Goal: Check status: Check status

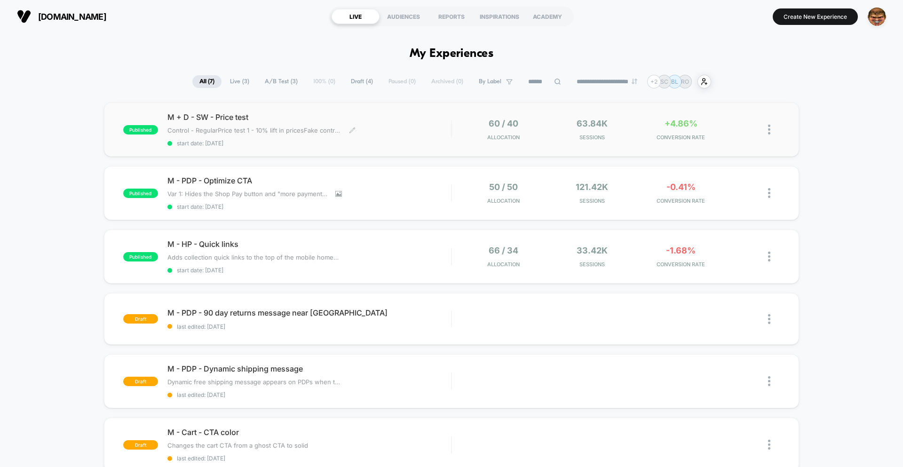
click at [421, 145] on span "start date: [DATE]" at bounding box center [309, 143] width 284 height 7
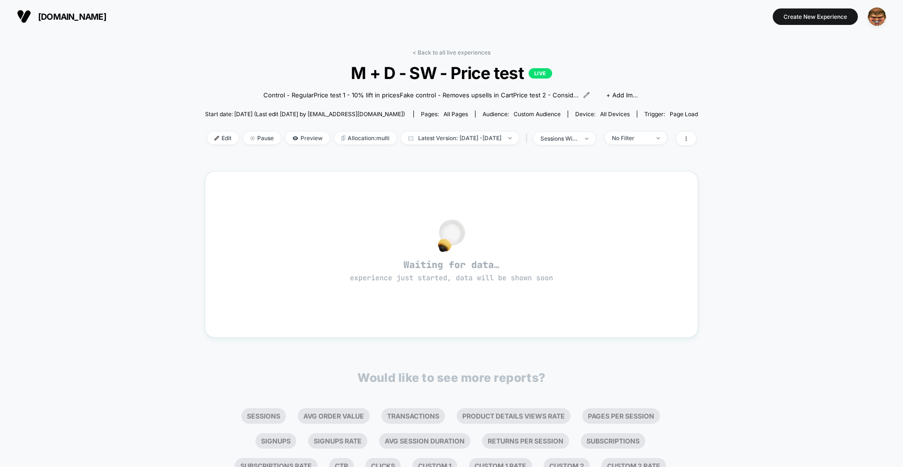
click at [576, 145] on div "| sessions with impression" at bounding box center [559, 139] width 72 height 14
click at [575, 143] on span "sessions with impression" at bounding box center [564, 138] width 62 height 13
click at [556, 177] on span "Sessions" at bounding box center [548, 174] width 27 height 8
click at [554, 248] on div "Sessions ? Sessions with impressions ? Users ? Save" at bounding box center [576, 212] width 141 height 115
click at [554, 238] on button "Save" at bounding box center [575, 238] width 111 height 16
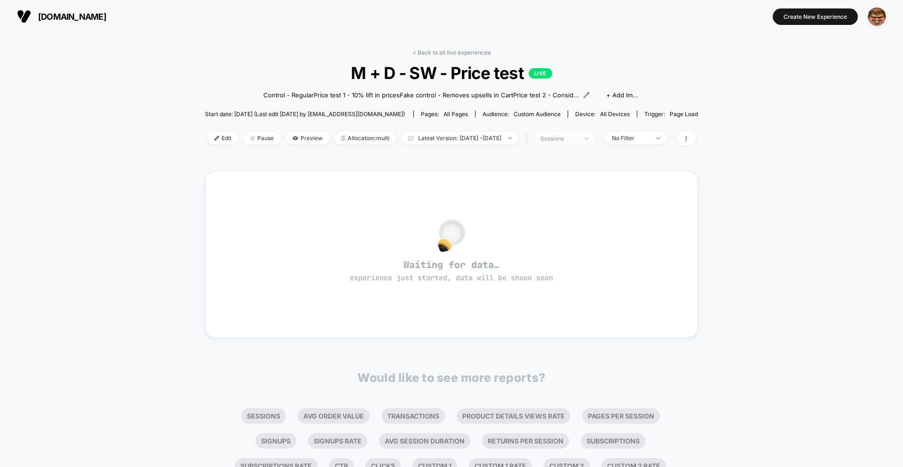
click at [568, 138] on div "sessions" at bounding box center [559, 138] width 38 height 7
click at [549, 193] on span "Sessions with impressions" at bounding box center [574, 193] width 79 height 8
click at [559, 235] on button "Save" at bounding box center [575, 238] width 111 height 16
click at [578, 138] on div "sessions with impression" at bounding box center [559, 138] width 38 height 7
click at [550, 173] on span "Sessions" at bounding box center [548, 174] width 27 height 8
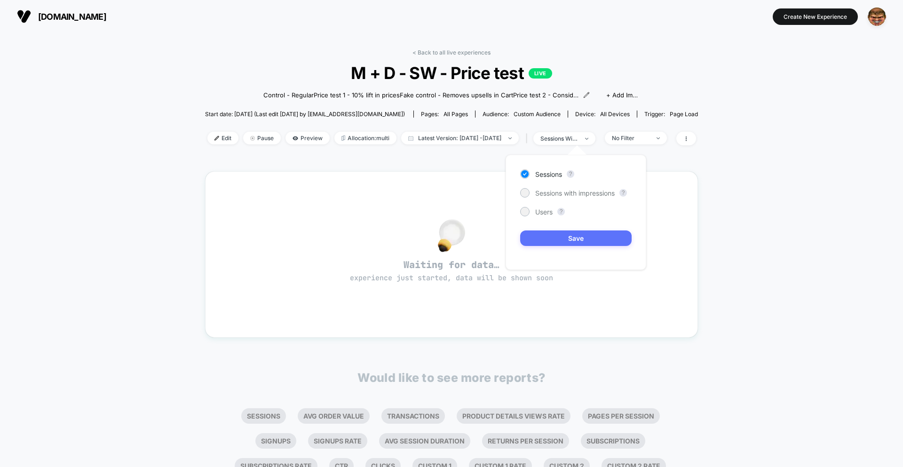
click at [547, 234] on button "Save" at bounding box center [575, 238] width 111 height 16
click at [576, 145] on div "< Back to all live experiences M + D - SW - Price test LIVE Control - Regular P…" at bounding box center [451, 103] width 493 height 108
click at [574, 143] on span "sessions" at bounding box center [564, 138] width 62 height 13
click at [567, 191] on span "Sessions with impressions" at bounding box center [574, 193] width 79 height 8
click at [572, 247] on div "Sessions ? Sessions with impressions ? Users ? Save" at bounding box center [576, 212] width 141 height 115
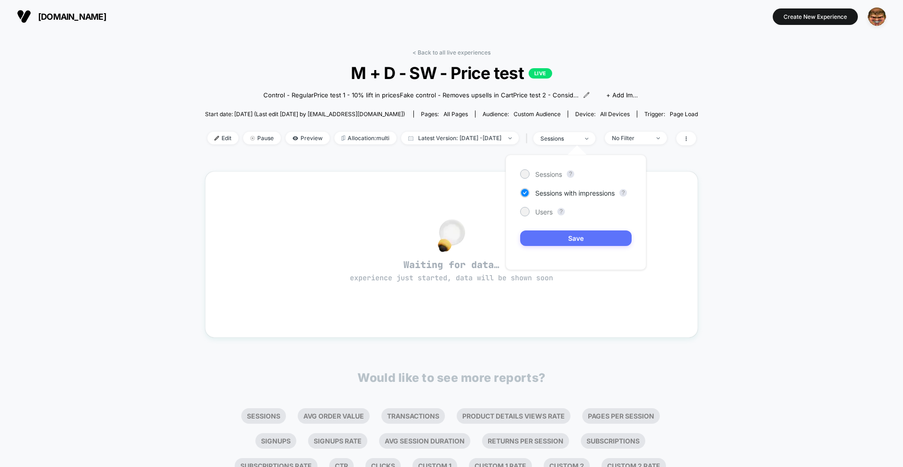
click at [574, 234] on button "Save" at bounding box center [575, 238] width 111 height 16
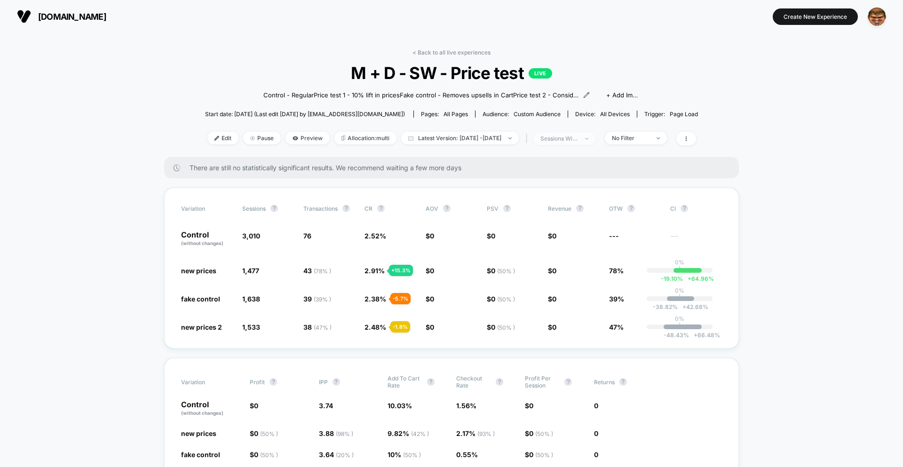
click at [578, 142] on div "sessions with impression" at bounding box center [559, 138] width 38 height 7
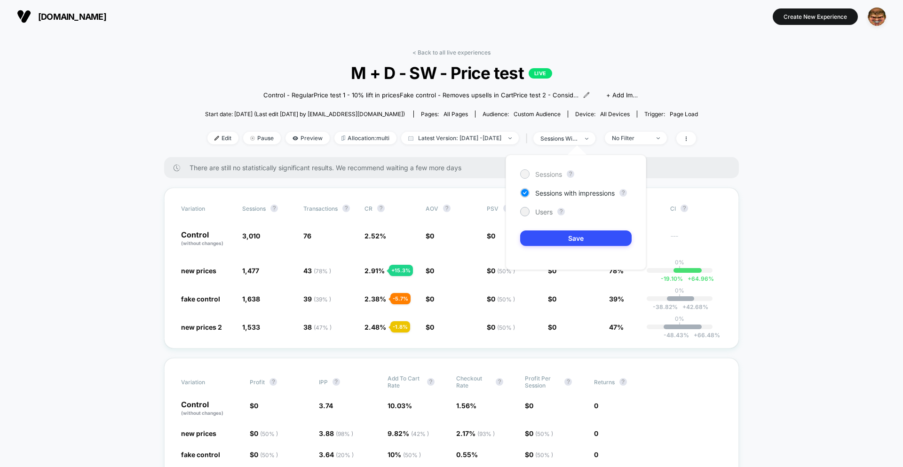
click at [548, 172] on span "Sessions" at bounding box center [548, 174] width 27 height 8
click at [547, 236] on button "Save" at bounding box center [575, 238] width 111 height 16
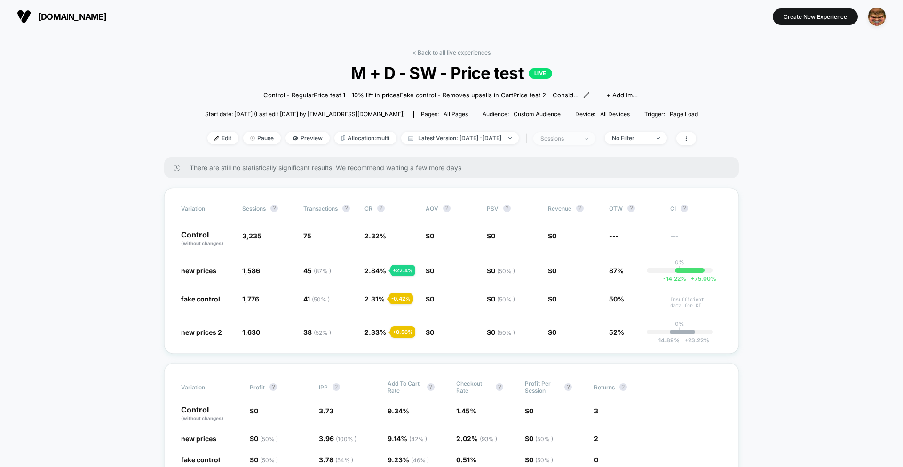
click at [578, 136] on div "sessions" at bounding box center [559, 138] width 38 height 7
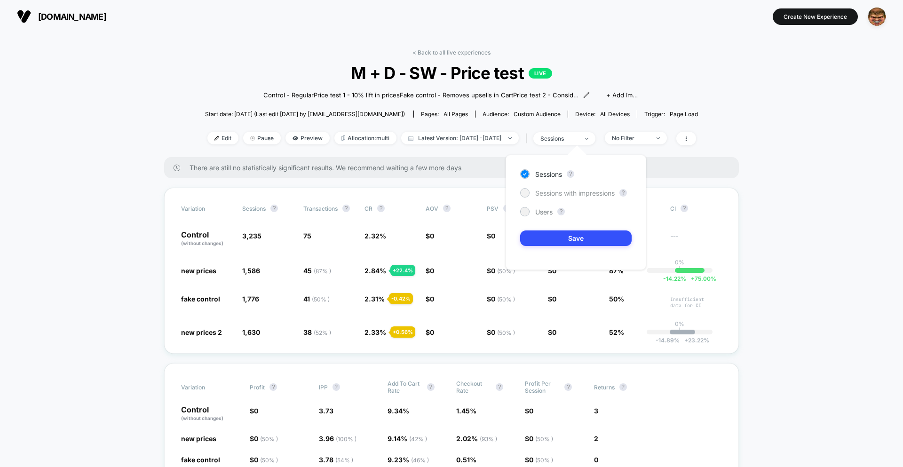
click at [570, 189] on span "Sessions with impressions" at bounding box center [574, 193] width 79 height 8
click at [571, 230] on button "Save" at bounding box center [575, 238] width 111 height 16
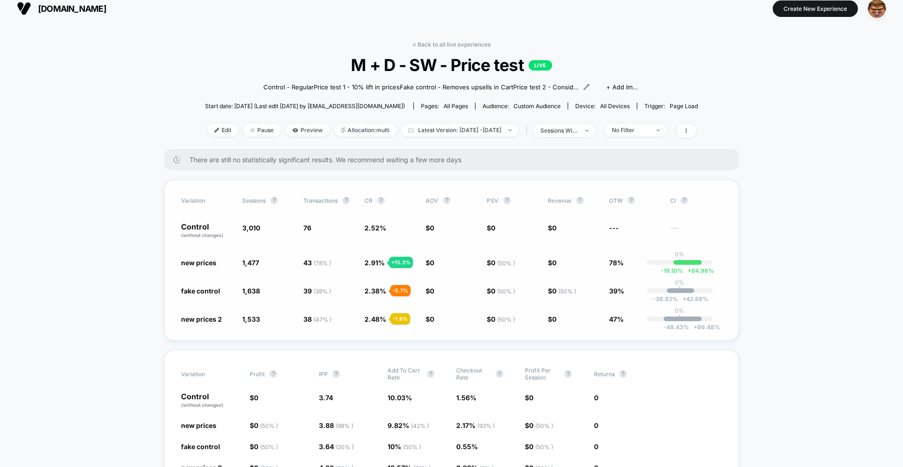
scroll to position [8, 0]
click at [412, 169] on div "There are still no statistically significant results. We recommend waiting a fe…" at bounding box center [451, 159] width 575 height 21
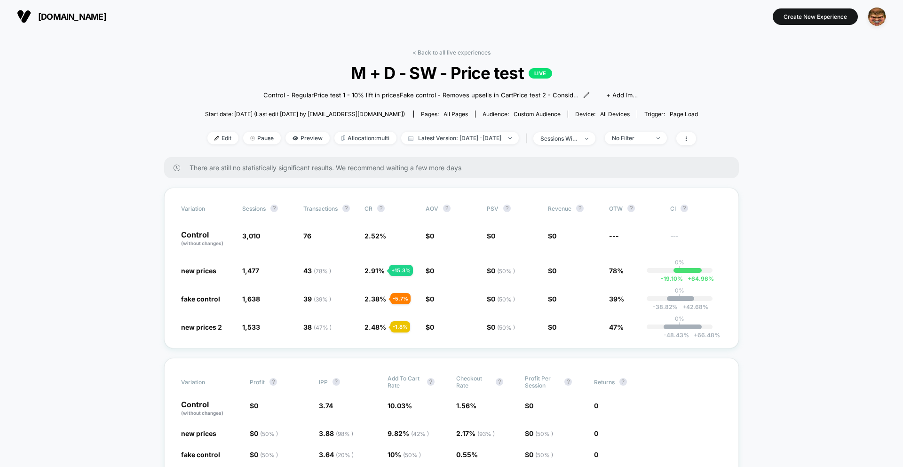
scroll to position [0, 0]
drag, startPoint x: 341, startPoint y: 180, endPoint x: 351, endPoint y: 178, distance: 10.4
drag, startPoint x: 501, startPoint y: 170, endPoint x: 366, endPoint y: 171, distance: 135.0
click at [497, 171] on div "There are still no statistically significant results. We recommend waiting a fe…" at bounding box center [451, 167] width 575 height 21
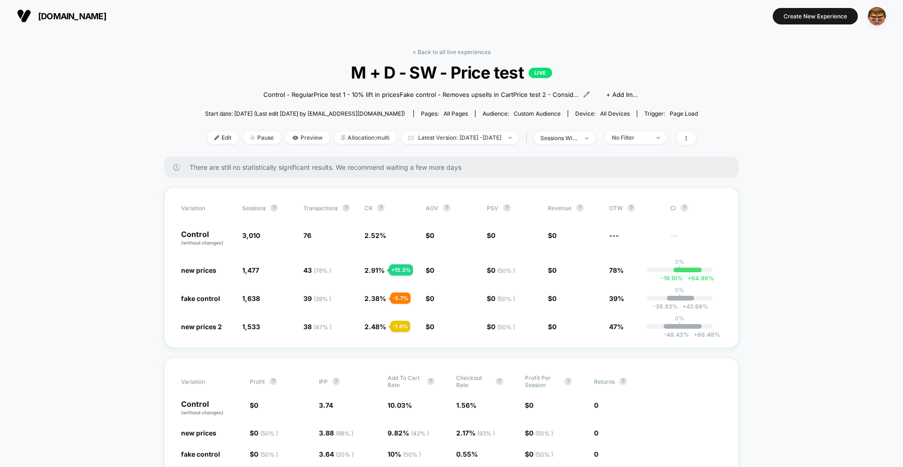
drag, startPoint x: 341, startPoint y: 171, endPoint x: 469, endPoint y: 182, distance: 128.4
click at [376, 173] on div "There are still no statistically significant results. We recommend waiting a fe…" at bounding box center [451, 167] width 575 height 21
drag, startPoint x: 473, startPoint y: 182, endPoint x: 372, endPoint y: 178, distance: 101.2
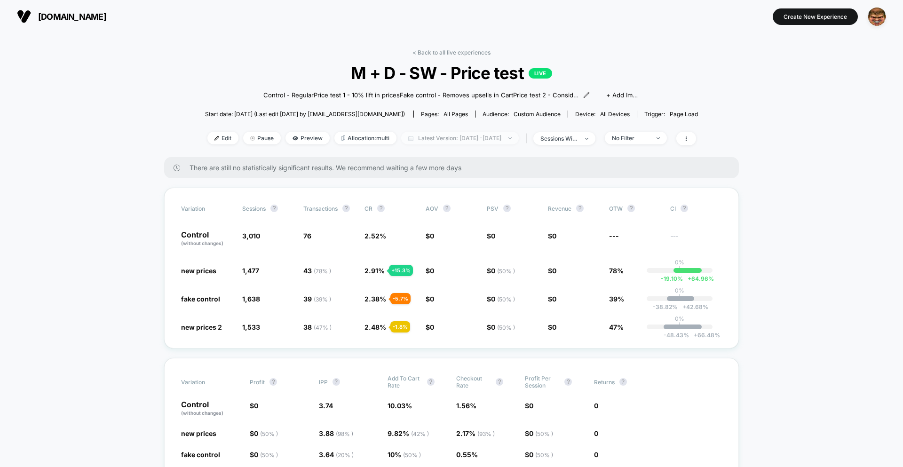
click at [469, 143] on span "Latest Version: [DATE] - [DATE]" at bounding box center [460, 138] width 118 height 13
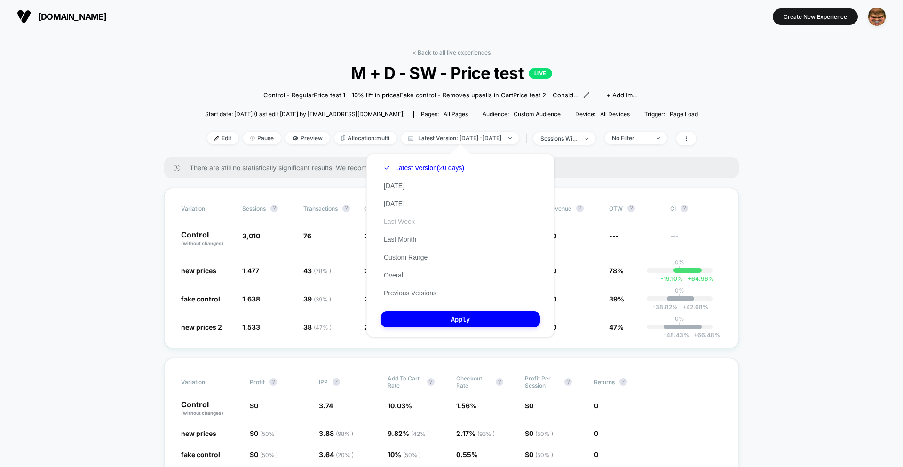
click at [399, 222] on button "Last Week" at bounding box center [399, 221] width 37 height 8
click at [399, 236] on button "Last Month" at bounding box center [400, 239] width 38 height 8
click at [438, 325] on button "Apply" at bounding box center [460, 319] width 159 height 16
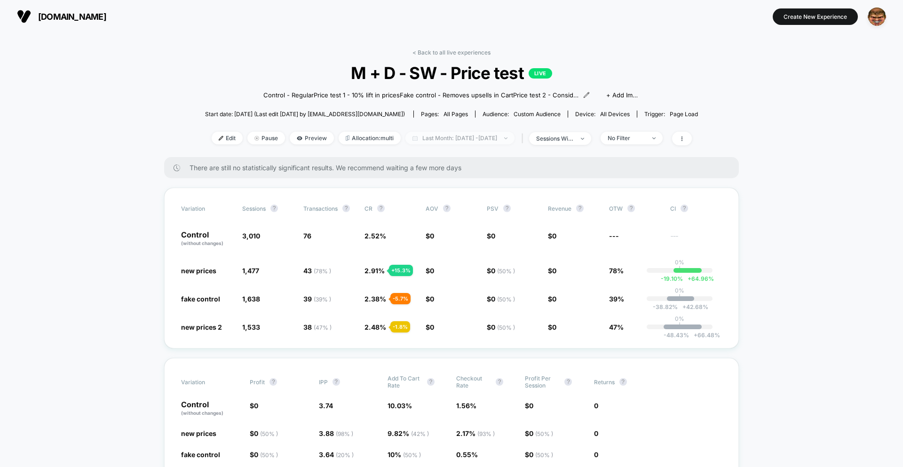
click at [441, 138] on span "Last Month: [DATE] - [DATE]" at bounding box center [459, 138] width 109 height 13
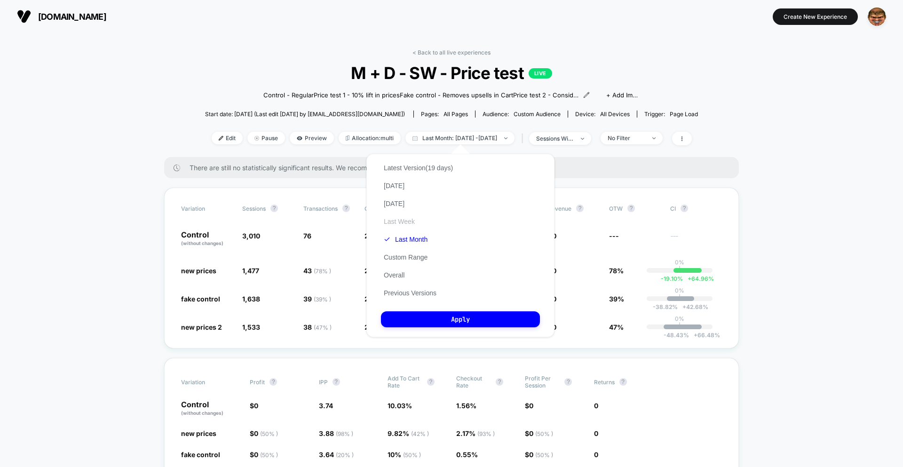
click at [398, 221] on button "Last Week" at bounding box center [399, 221] width 37 height 8
click at [446, 315] on button "Apply" at bounding box center [460, 319] width 159 height 16
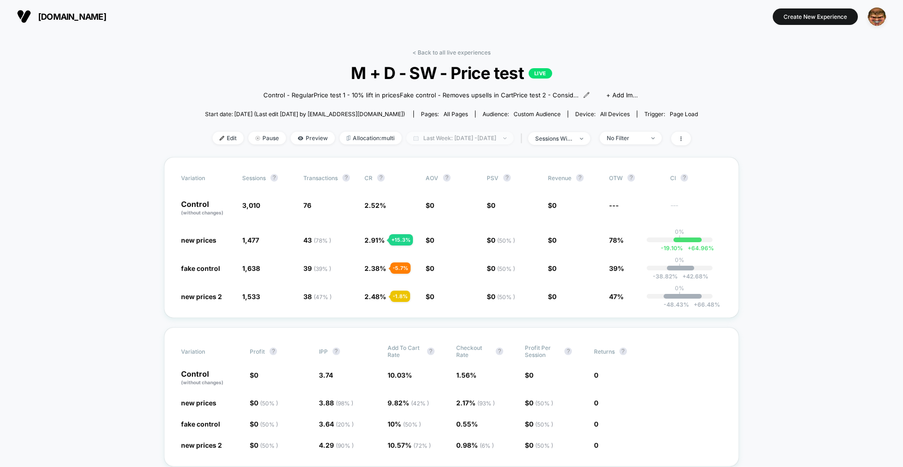
drag, startPoint x: 467, startPoint y: 148, endPoint x: 467, endPoint y: 140, distance: 8.0
click at [467, 146] on div "< Back to all live experiences M + D - SW - Price test LIVE Control - Regular P…" at bounding box center [451, 103] width 493 height 108
click at [467, 140] on span "Last Week: Sep 7, 2025 - Sep 14, 2025" at bounding box center [459, 138] width 107 height 13
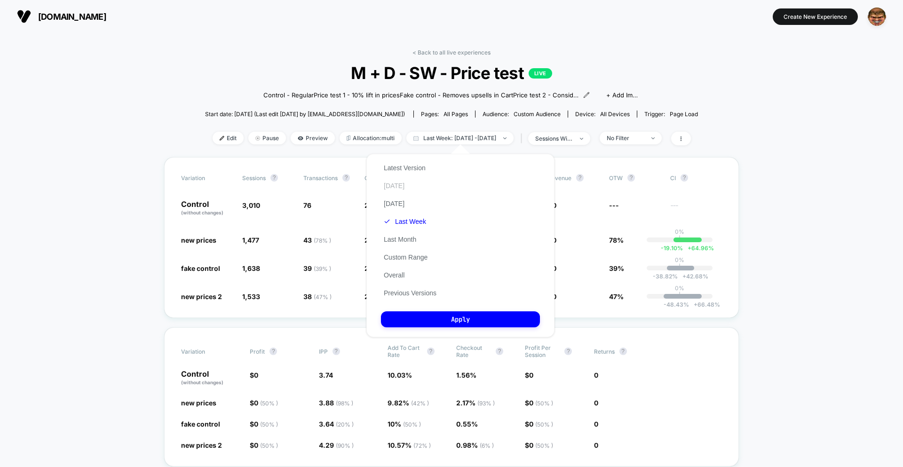
click at [397, 189] on button "[DATE]" at bounding box center [394, 186] width 26 height 8
click at [453, 333] on div "Latest Version Today Yesterday Last Week Last Month Custom Range Overall Previo…" at bounding box center [460, 245] width 188 height 183
click at [456, 323] on button "Apply" at bounding box center [460, 319] width 159 height 16
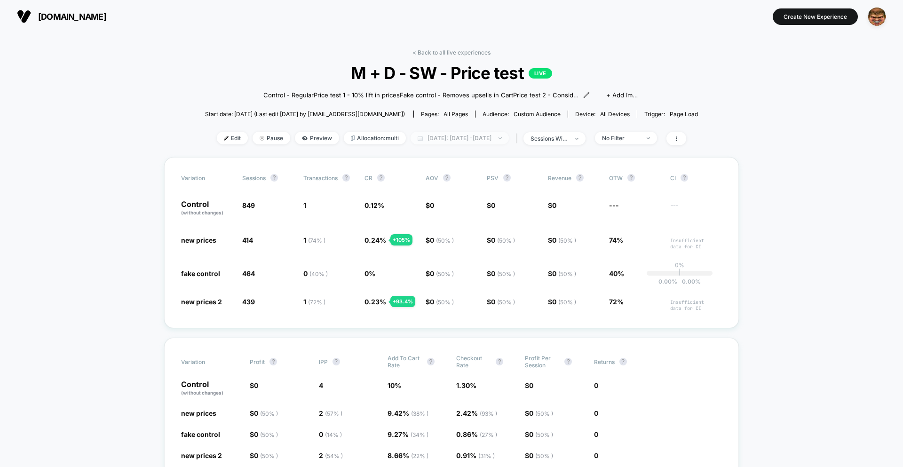
click at [443, 139] on span "Today: Sep 14, 2025 - Sep 14, 2025" at bounding box center [460, 138] width 98 height 13
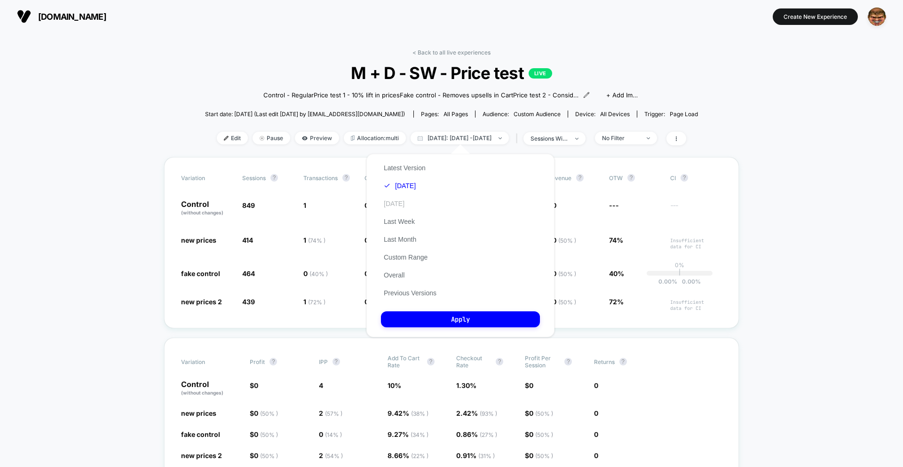
click at [407, 206] on button "[DATE]" at bounding box center [394, 203] width 26 height 8
click at [435, 317] on button "Apply" at bounding box center [460, 319] width 159 height 16
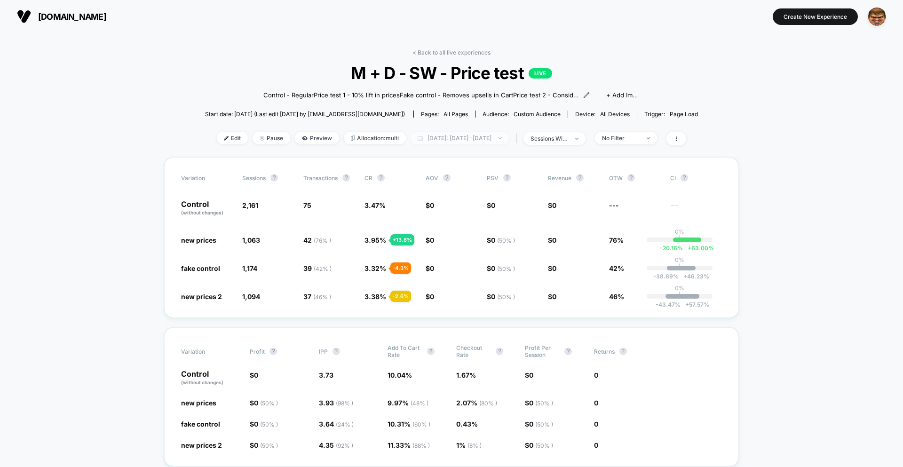
click at [454, 141] on span "Yesterday: Sep 13, 2025 - Sep 13, 2025" at bounding box center [460, 138] width 98 height 13
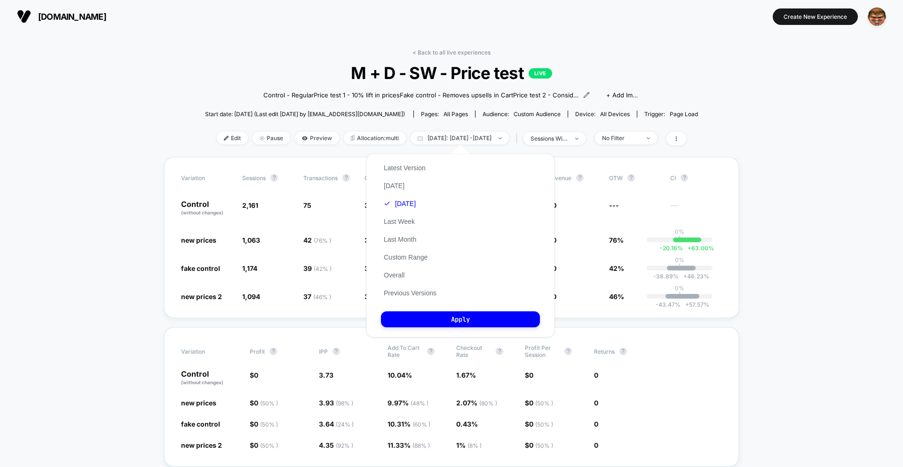
click at [400, 216] on div "Latest Version Today Yesterday Last Week Last Month Custom Range Overall Previo…" at bounding box center [410, 230] width 58 height 143
click at [400, 222] on button "Last Week" at bounding box center [399, 221] width 37 height 8
click at [444, 324] on button "Apply" at bounding box center [460, 319] width 159 height 16
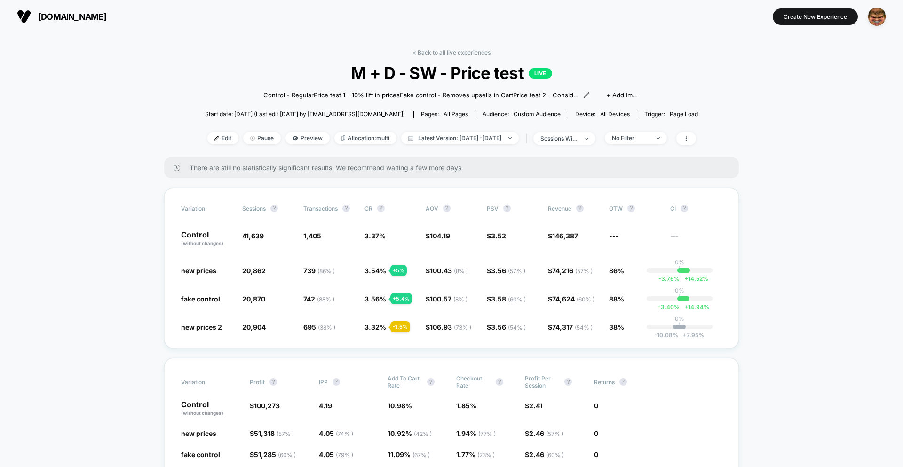
click at [429, 161] on div "There are still no statistically significant results. We recommend waiting a fe…" at bounding box center [451, 167] width 575 height 21
click at [466, 142] on span "Latest Version: [DATE] - [DATE]" at bounding box center [460, 138] width 118 height 13
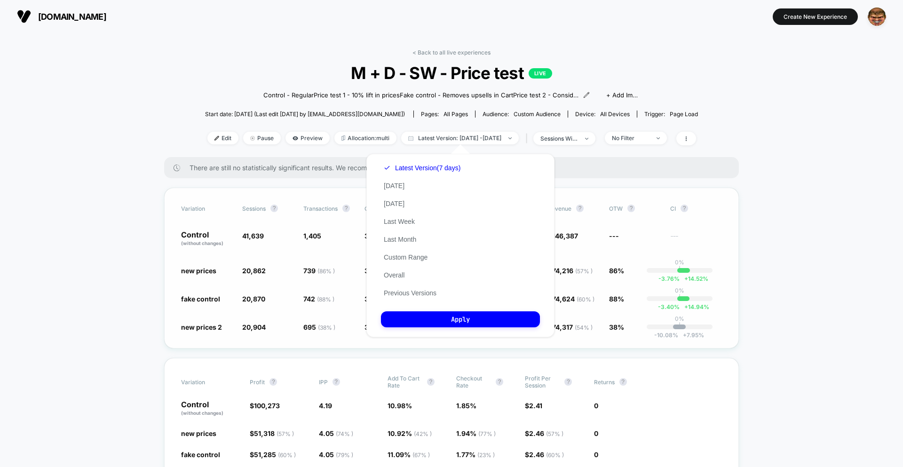
drag, startPoint x: 404, startPoint y: 290, endPoint x: 420, endPoint y: 324, distance: 37.4
click at [404, 290] on button "Previous Versions" at bounding box center [410, 293] width 58 height 8
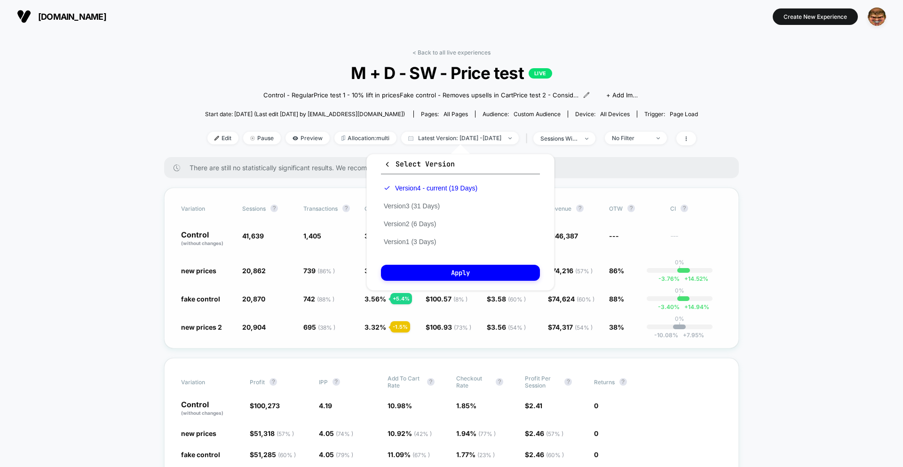
click at [420, 324] on div "new prices 2 20,904 - 49.8 % 695 ( 38 % ) - 1.5 % 3.32 % - 1.5 % $ 106.93 ( 73 …" at bounding box center [451, 326] width 541 height 9
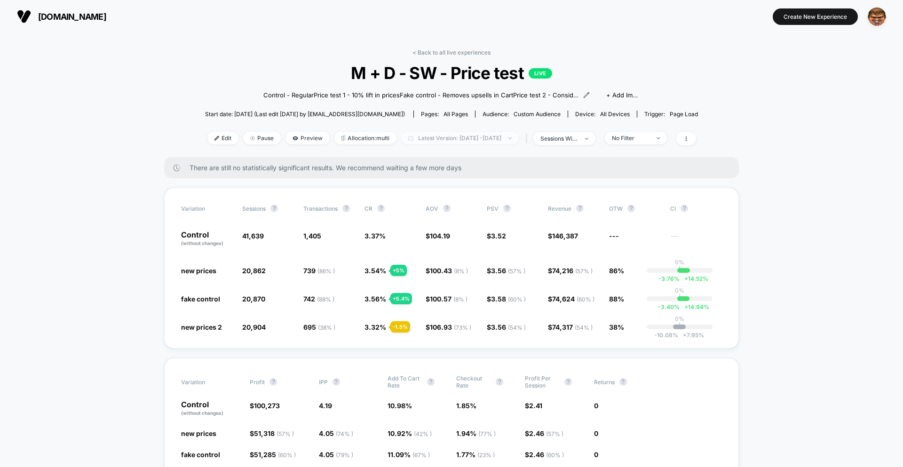
click at [447, 138] on span "Latest Version: [DATE] - [DATE]" at bounding box center [460, 138] width 118 height 13
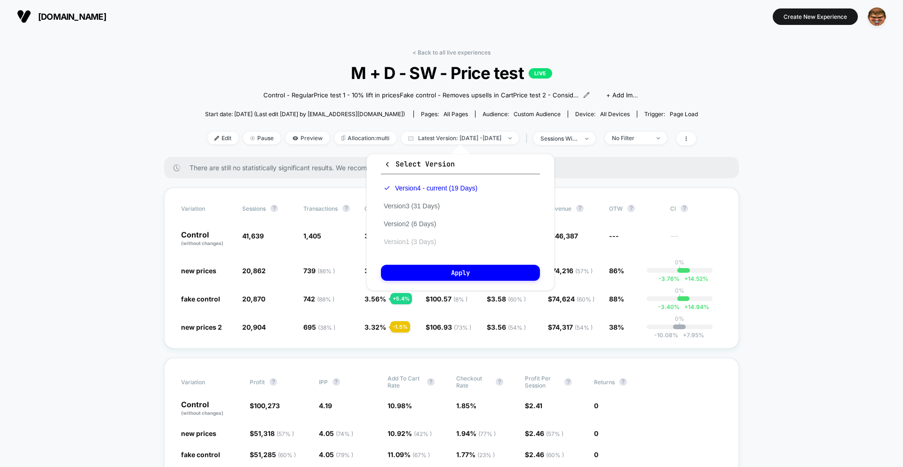
click at [422, 240] on button "Version 1 (3 Days)" at bounding box center [410, 242] width 58 height 8
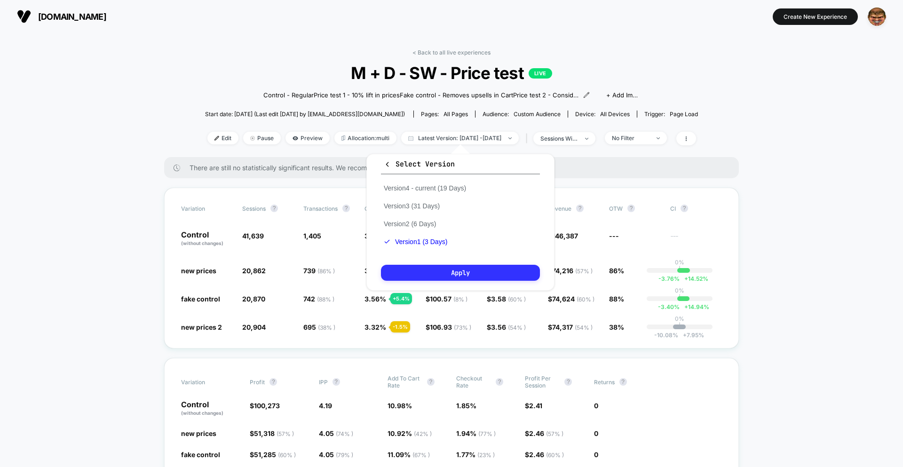
click at [441, 273] on button "Apply" at bounding box center [460, 273] width 159 height 16
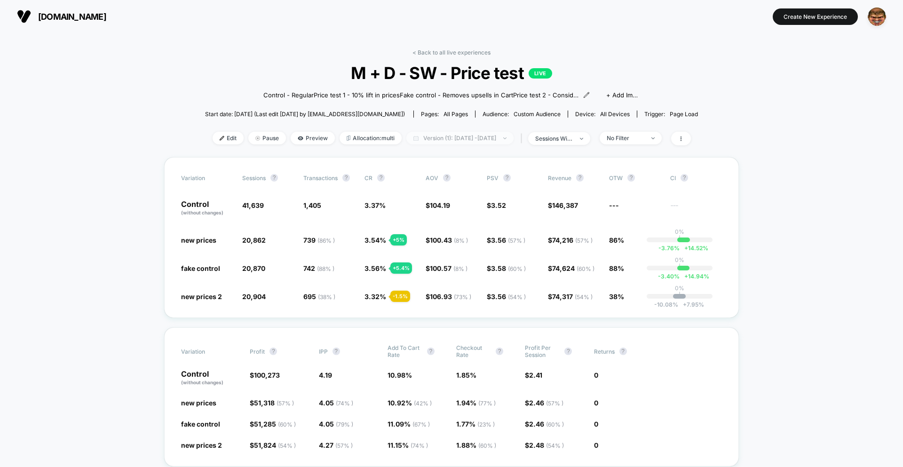
click at [475, 137] on span "Version (1): Jul 22, 2025 - Jul 24, 2025" at bounding box center [459, 138] width 107 height 13
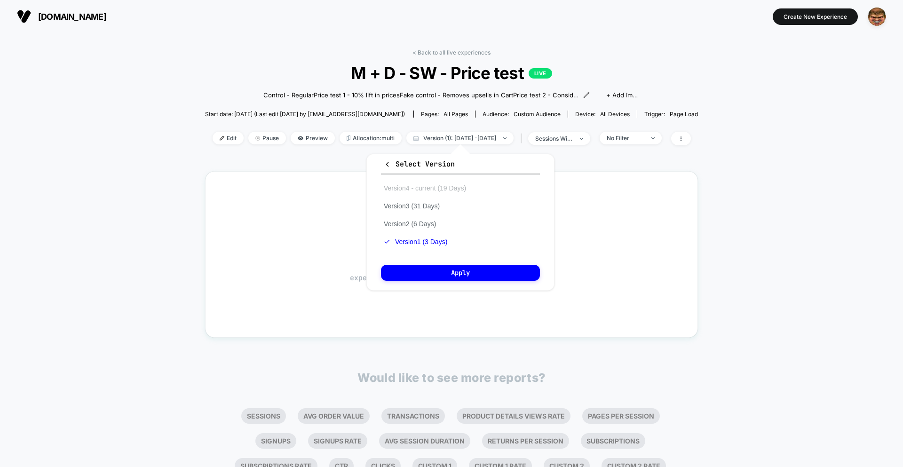
click at [415, 188] on button "Version 4 - current (19 Days)" at bounding box center [425, 188] width 88 height 8
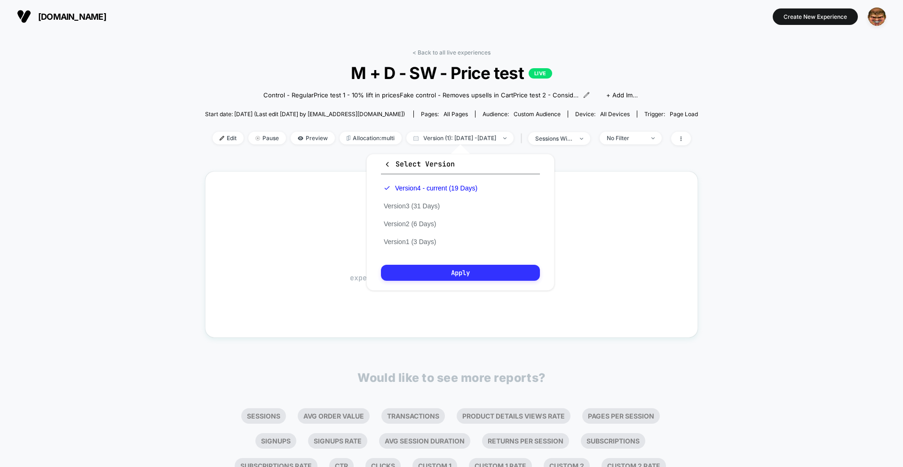
click at [457, 270] on button "Apply" at bounding box center [460, 273] width 159 height 16
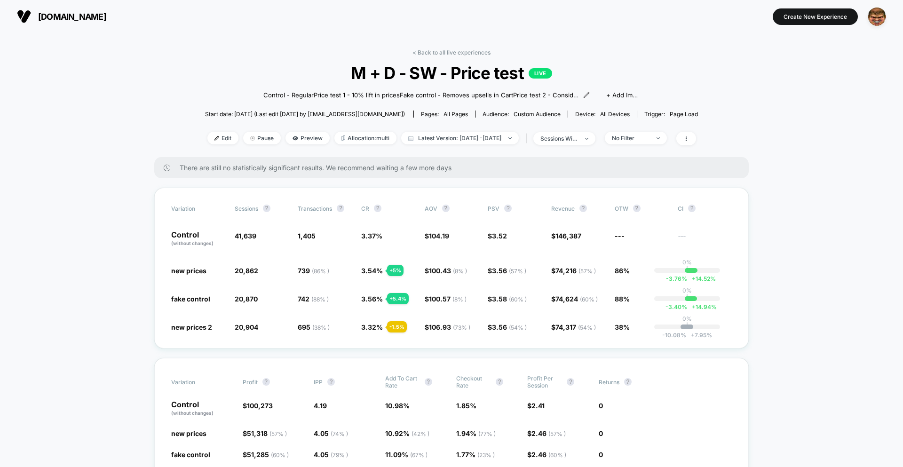
drag, startPoint x: 349, startPoint y: 161, endPoint x: 478, endPoint y: 163, distance: 128.4
click at [369, 160] on div "There are still no statistically significant results. We recommend waiting a fe…" at bounding box center [451, 167] width 594 height 21
drag, startPoint x: 482, startPoint y: 165, endPoint x: 334, endPoint y: 171, distance: 147.4
click at [481, 165] on span "There are still no statistically significant results. We recommend waiting a fe…" at bounding box center [455, 168] width 550 height 8
click at [340, 172] on div "There are still no statistically significant results. We recommend waiting a fe…" at bounding box center [451, 167] width 594 height 21
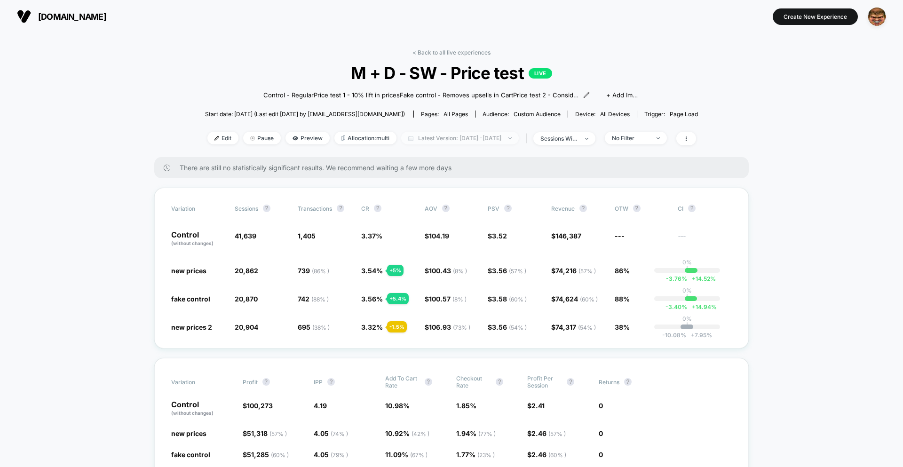
click at [494, 137] on span "Latest Version: Aug 27, 2025 - Jul 24, 2025" at bounding box center [460, 138] width 118 height 13
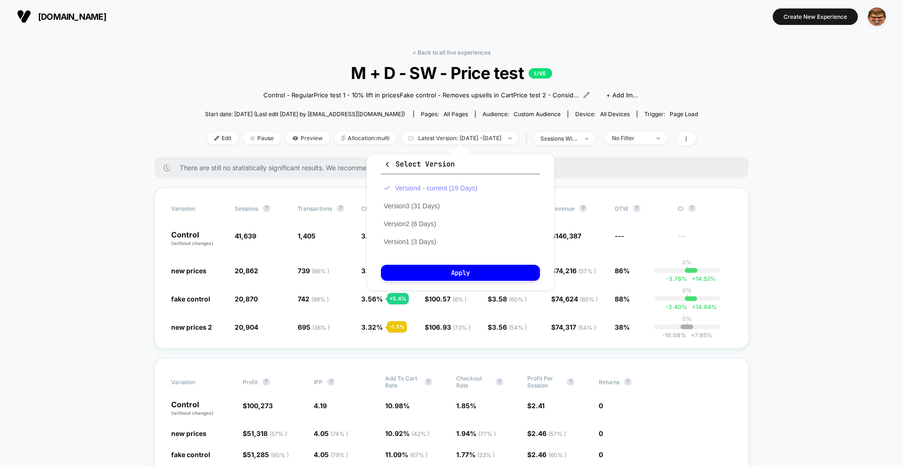
click at [441, 189] on button "Version 4 - current (19 Days)" at bounding box center [430, 188] width 99 height 8
click at [593, 189] on div "Variation Sessions ? Transactions ? CR ? AOV ? PSV ? Revenue ? OTW ? CI ? Contr…" at bounding box center [451, 268] width 594 height 161
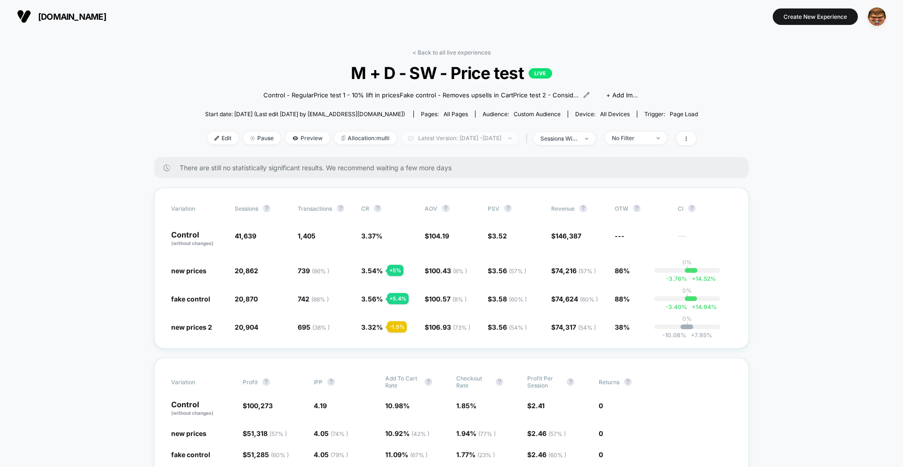
click at [459, 141] on span "Latest Version: Aug 27, 2025 - Jul 24, 2025" at bounding box center [460, 138] width 118 height 13
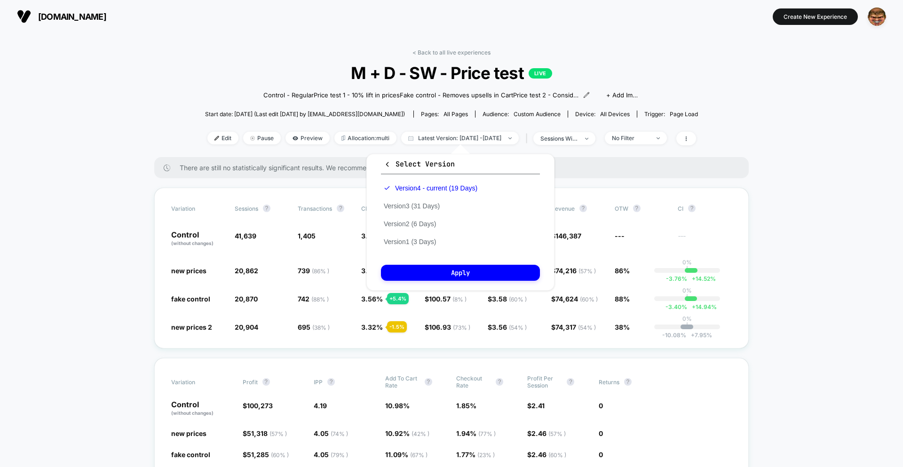
drag, startPoint x: 395, startPoint y: 170, endPoint x: 393, endPoint y: 165, distance: 5.1
click at [395, 170] on button "Select Version" at bounding box center [460, 167] width 159 height 16
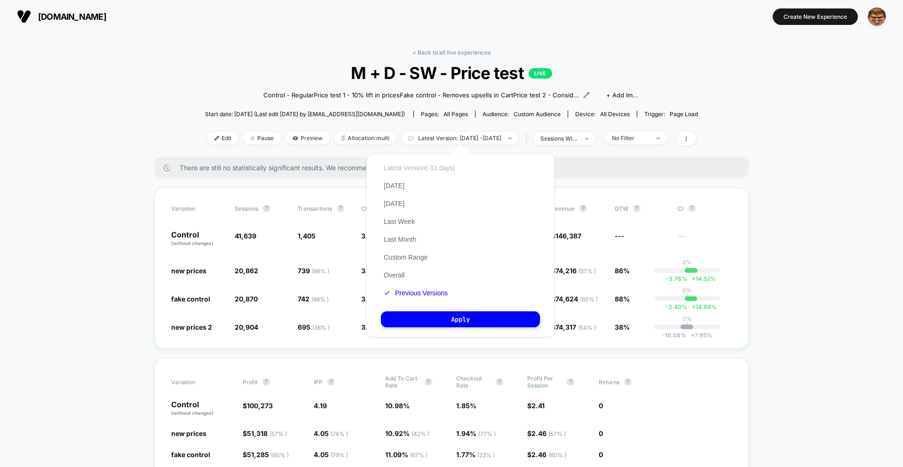
click at [393, 165] on button "Latest Version (-33 days)" at bounding box center [419, 168] width 77 height 8
drag, startPoint x: 396, startPoint y: 238, endPoint x: 409, endPoint y: 252, distance: 18.6
click at [396, 238] on button "Last Month" at bounding box center [400, 239] width 38 height 8
click at [461, 322] on button "Apply" at bounding box center [460, 319] width 159 height 16
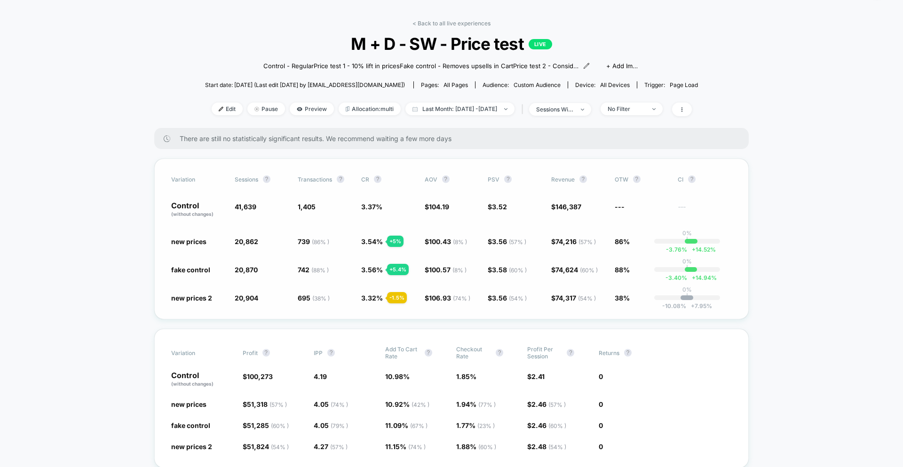
scroll to position [38, 0]
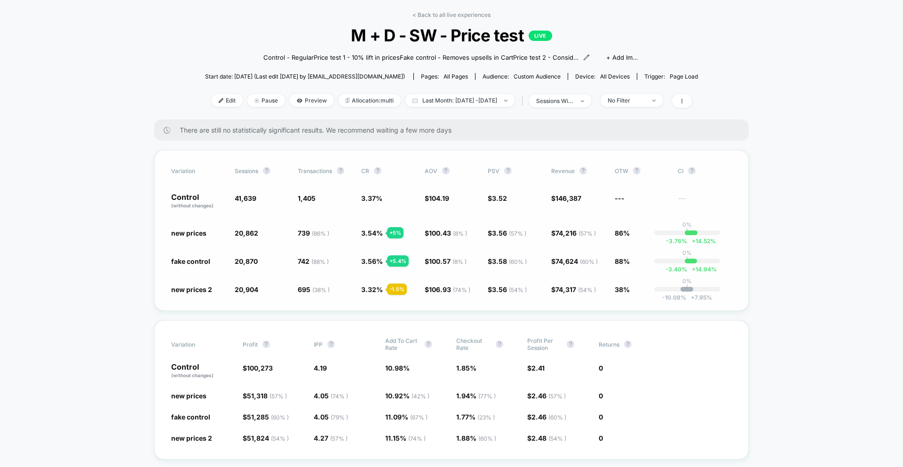
click at [495, 151] on div "Variation Sessions ? Transactions ? CR ? AOV ? PSV ? Revenue ? OTW ? CI ? Contr…" at bounding box center [451, 230] width 594 height 161
click at [574, 103] on div "sessions with impression" at bounding box center [555, 100] width 38 height 7
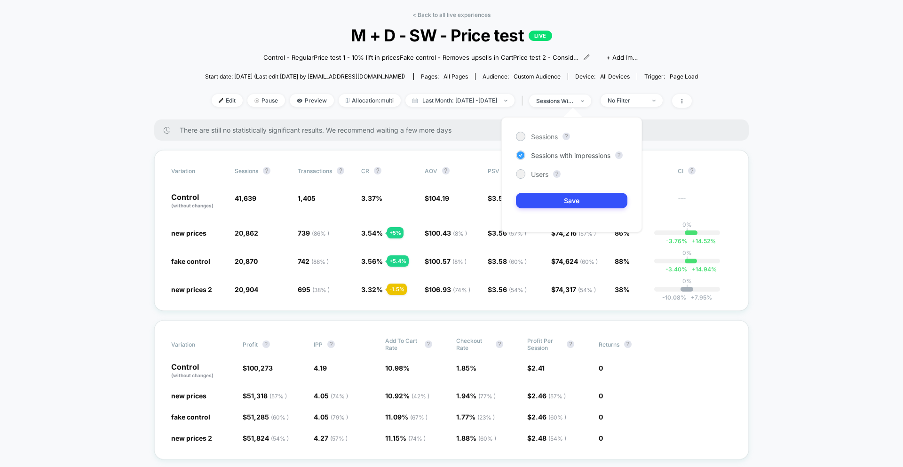
drag, startPoint x: 545, startPoint y: 136, endPoint x: 546, endPoint y: 155, distance: 18.8
click at [545, 136] on span "Sessions" at bounding box center [544, 137] width 27 height 8
click at [546, 199] on button "Save" at bounding box center [571, 201] width 111 height 16
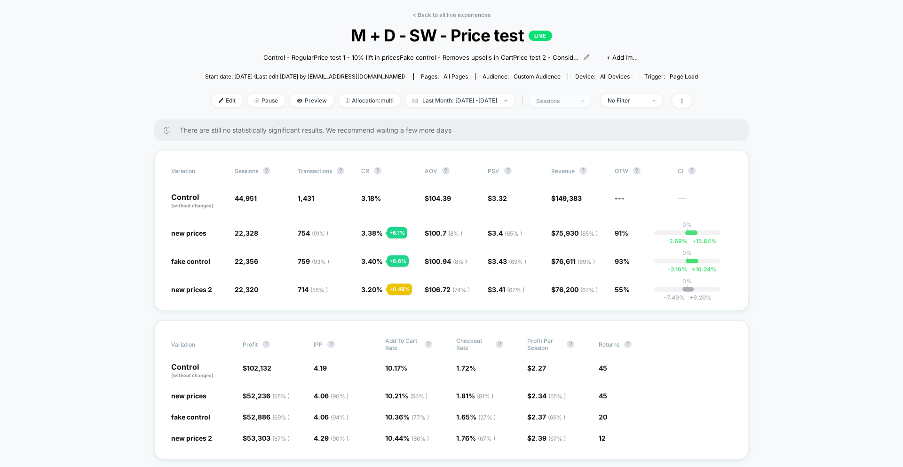
click at [574, 103] on div "sessions" at bounding box center [555, 100] width 38 height 7
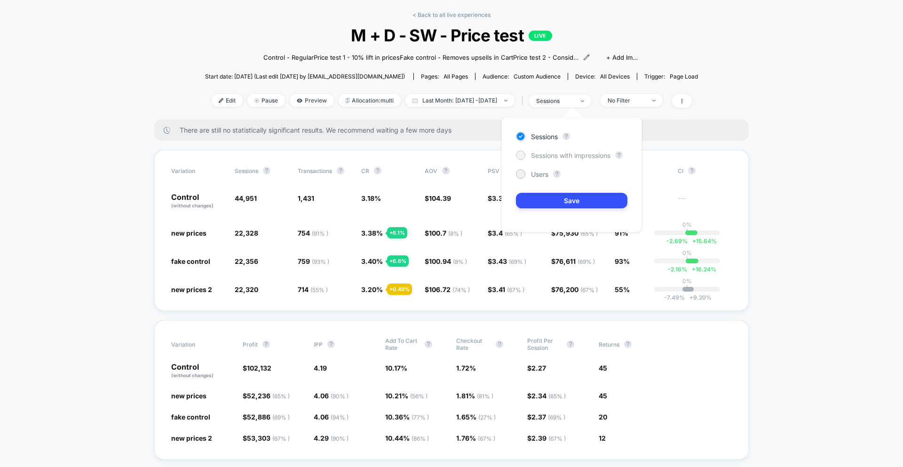
click at [552, 154] on span "Sessions with impressions" at bounding box center [570, 155] width 79 height 8
click at [556, 195] on button "Save" at bounding box center [571, 201] width 111 height 16
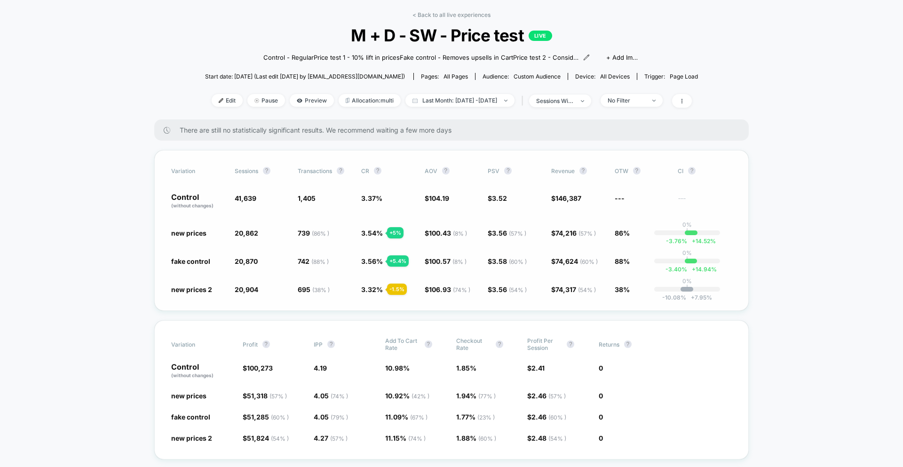
click at [395, 298] on div "Variation Sessions ? Transactions ? CR ? AOV ? PSV ? Revenue ? OTW ? CI ? Contr…" at bounding box center [451, 230] width 594 height 161
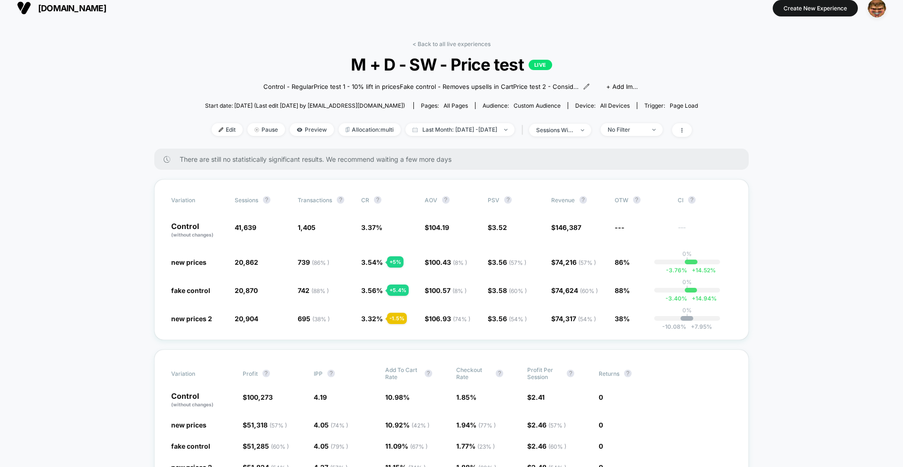
scroll to position [4, 0]
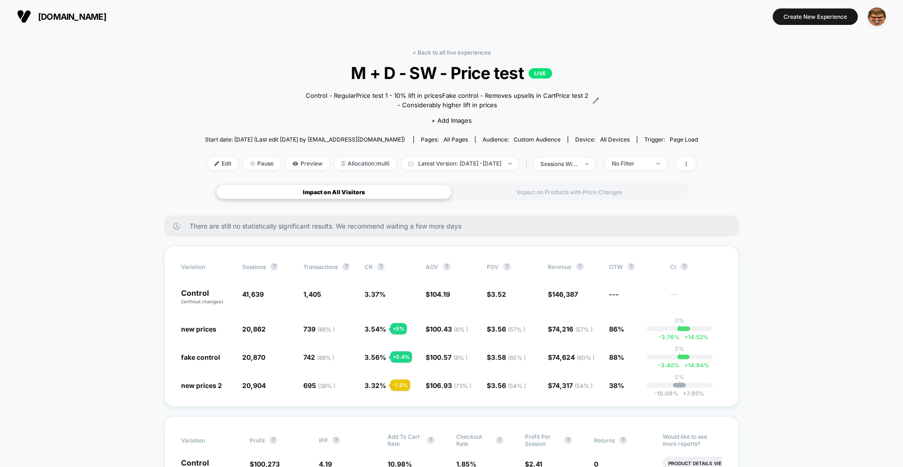
click at [548, 196] on div "Impact on Products with Price Changes" at bounding box center [569, 192] width 235 height 14
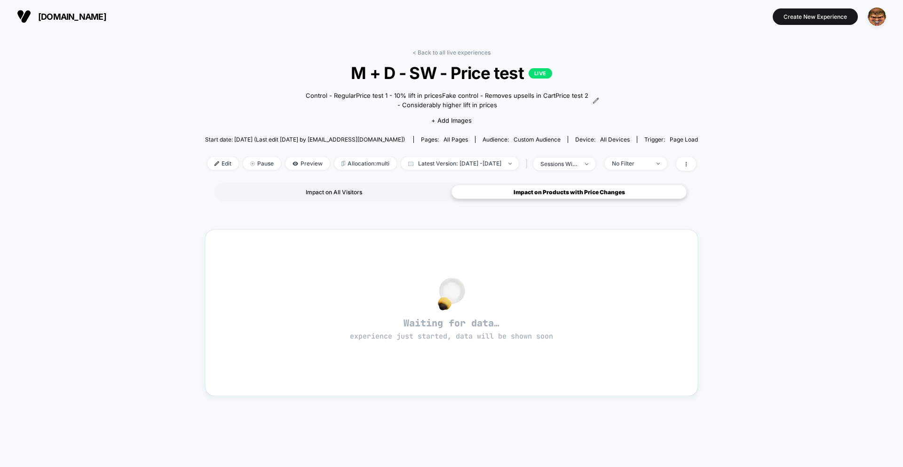
click at [343, 187] on div "Impact on All Visitors" at bounding box center [333, 192] width 235 height 14
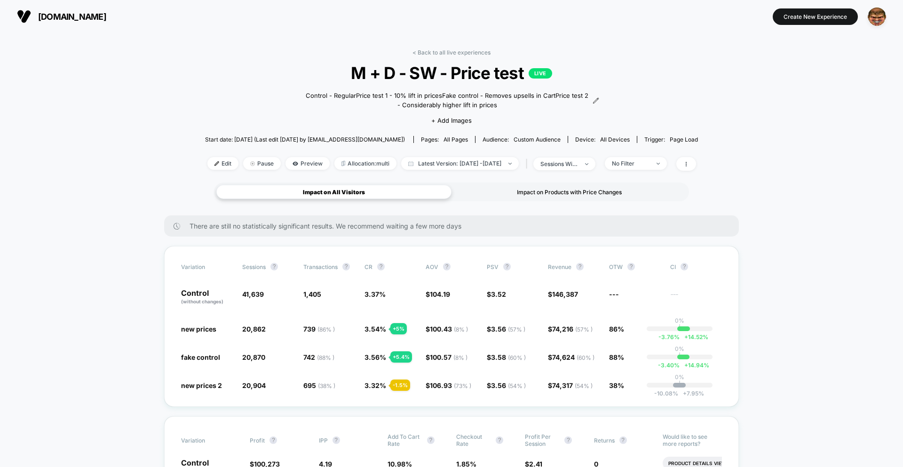
click at [528, 185] on div "Impact on Products with Price Changes" at bounding box center [569, 192] width 235 height 14
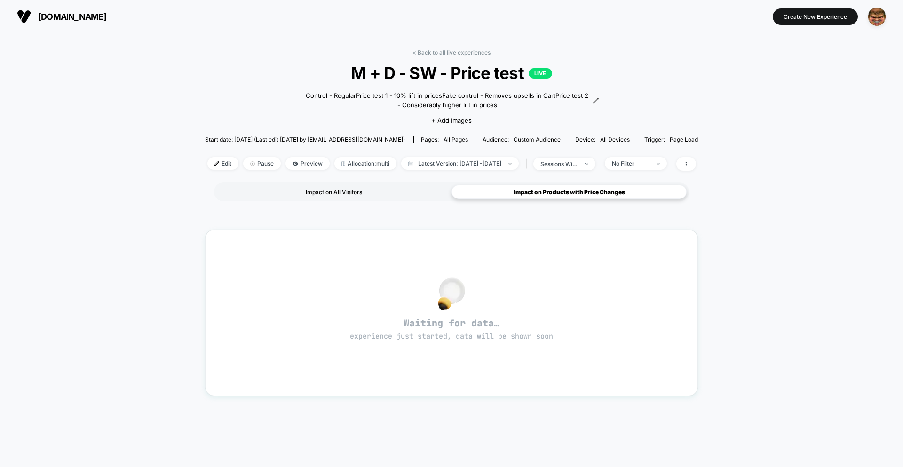
drag, startPoint x: 373, startPoint y: 193, endPoint x: 378, endPoint y: 195, distance: 5.5
click at [373, 193] on div "Impact on All Visitors" at bounding box center [333, 192] width 235 height 14
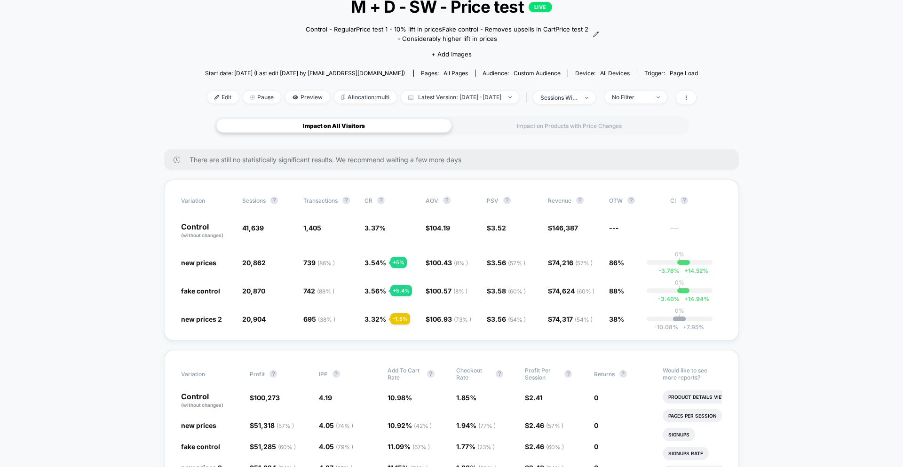
scroll to position [67, 0]
click at [509, 127] on div "Impact on Products with Price Changes" at bounding box center [569, 125] width 235 height 14
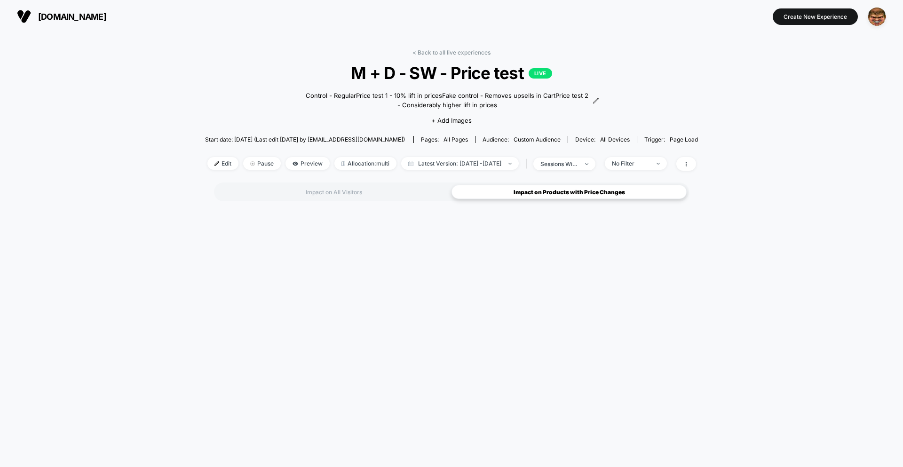
scroll to position [0, 0]
click at [351, 192] on div "Impact on All Visitors" at bounding box center [333, 192] width 235 height 14
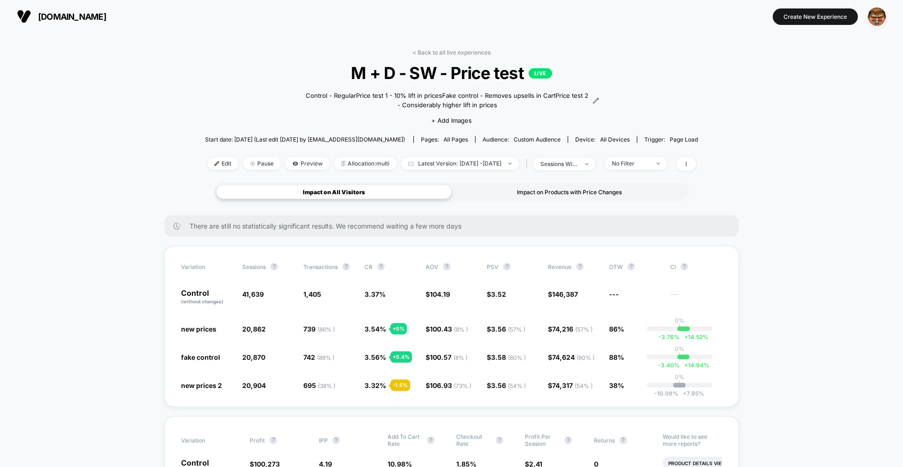
click at [526, 197] on div "Impact on Products with Price Changes" at bounding box center [569, 192] width 235 height 14
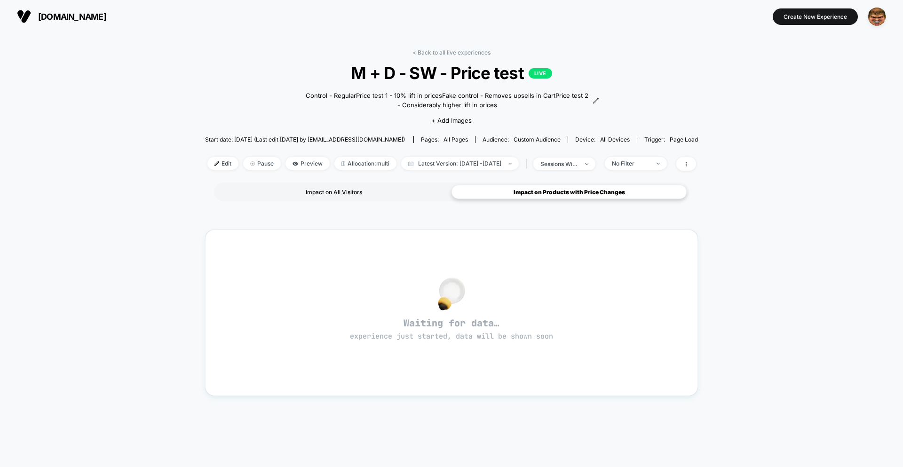
click at [337, 190] on div "Impact on All Visitors" at bounding box center [333, 192] width 235 height 14
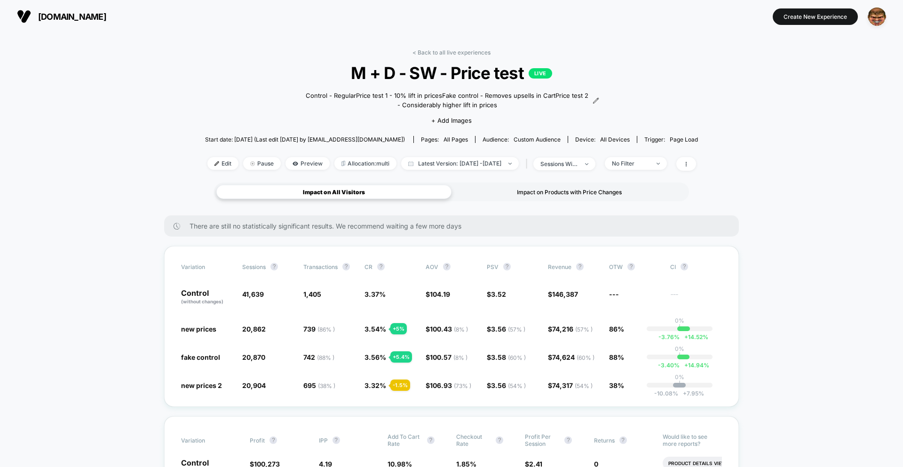
click at [512, 191] on div "Impact on Products with Price Changes" at bounding box center [569, 192] width 235 height 14
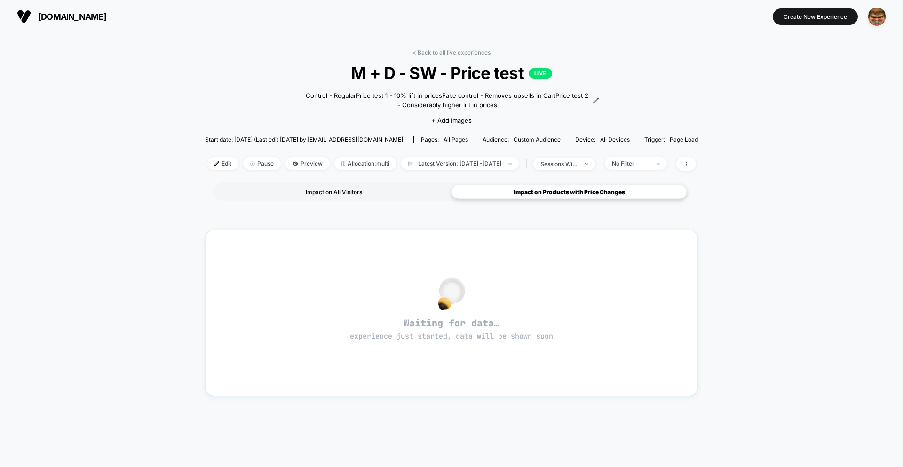
click at [379, 189] on div "Impact on All Visitors" at bounding box center [333, 192] width 235 height 14
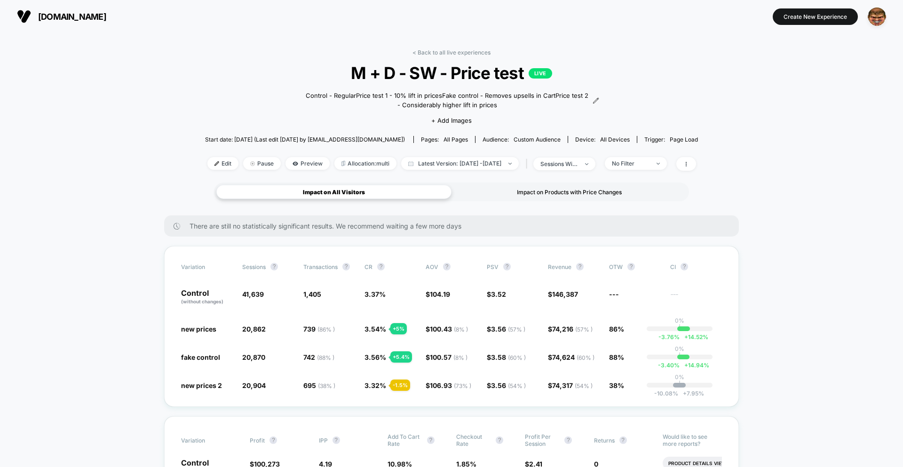
click at [510, 190] on div "Impact on Products with Price Changes" at bounding box center [569, 192] width 235 height 14
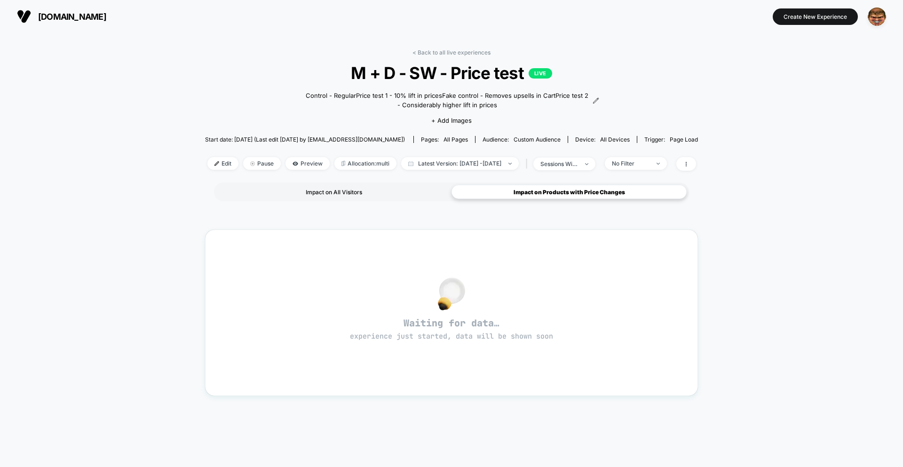
click at [309, 193] on div "Impact on All Visitors" at bounding box center [333, 192] width 235 height 14
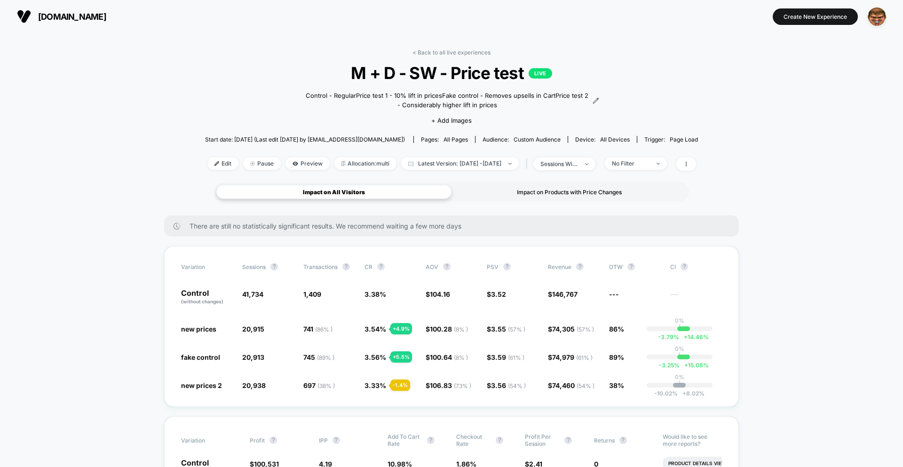
click at [572, 194] on div "Impact on Products with Price Changes" at bounding box center [569, 192] width 235 height 14
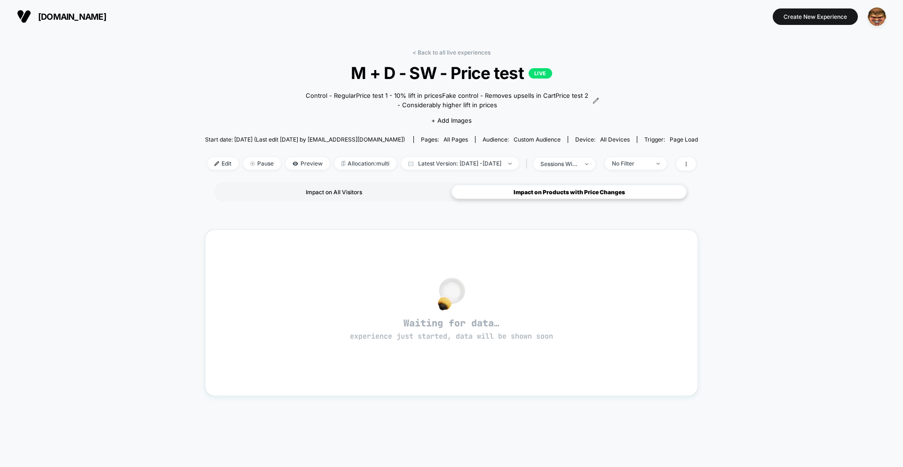
click at [392, 190] on div "Impact on All Visitors" at bounding box center [333, 192] width 235 height 14
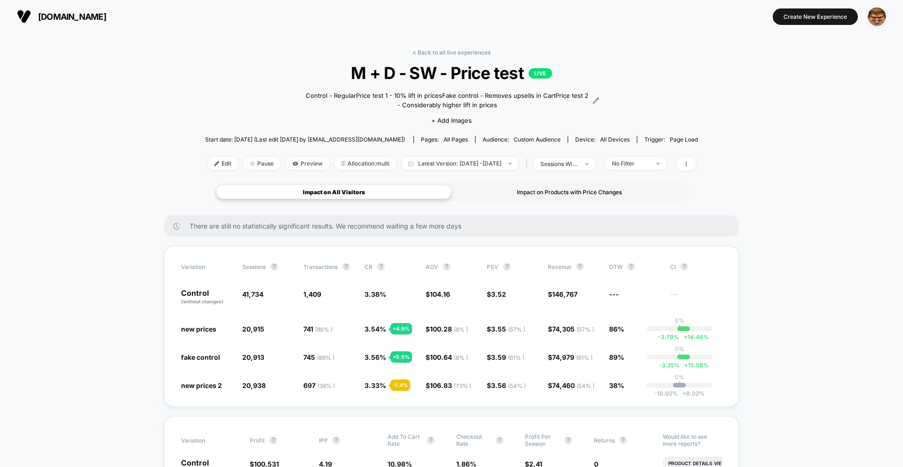
click at [555, 186] on div "Impact on Products with Price Changes" at bounding box center [569, 192] width 235 height 14
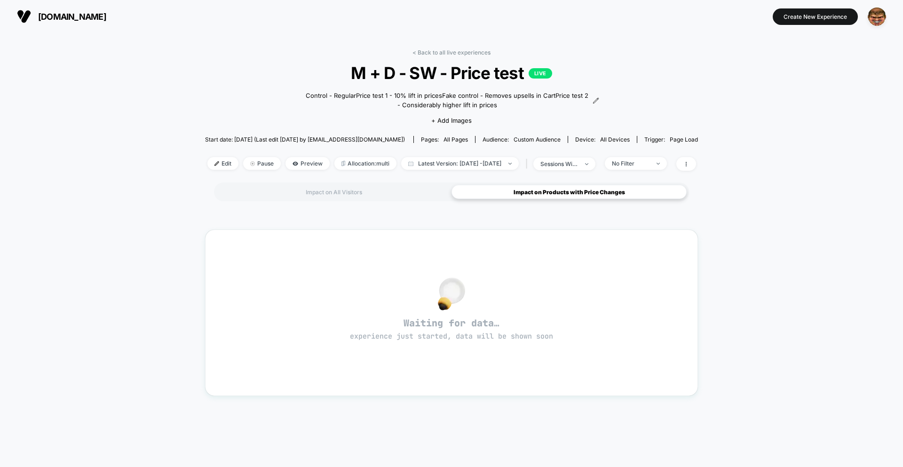
click at [363, 183] on div "Impact on All Visitors Impact on Products with Price Changes" at bounding box center [451, 191] width 475 height 19
drag, startPoint x: 364, startPoint y: 188, endPoint x: 389, endPoint y: 190, distance: 25.9
click at [364, 188] on div "Impact on All Visitors" at bounding box center [333, 192] width 235 height 14
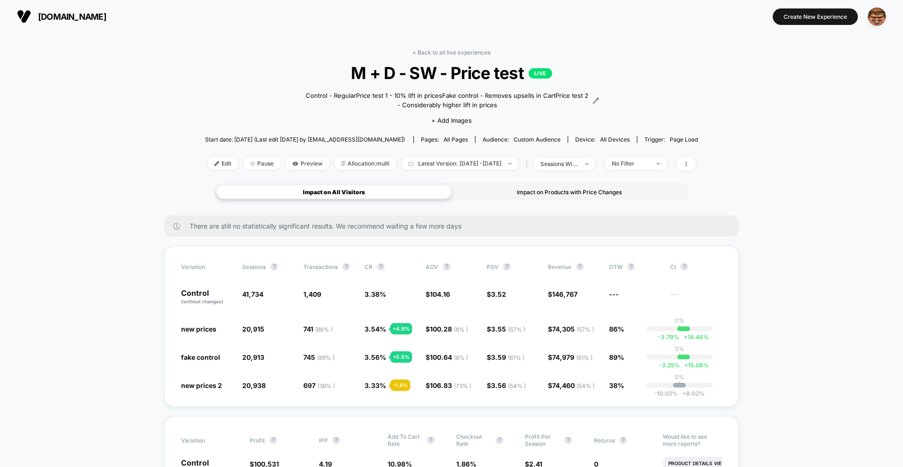
click at [539, 192] on div "Impact on Products with Price Changes" at bounding box center [569, 192] width 235 height 14
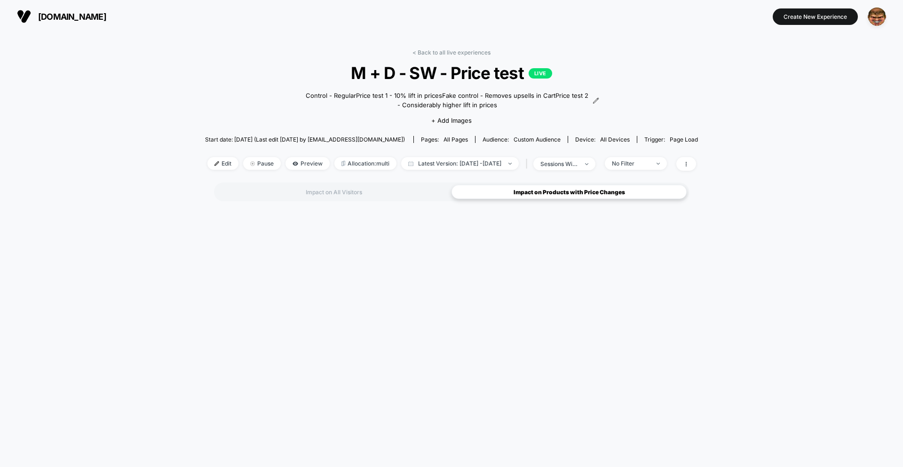
click at [402, 200] on div "Impact on All Visitors Impact on Products with Price Changes" at bounding box center [451, 191] width 475 height 19
click at [357, 187] on div "Impact on All Visitors" at bounding box center [333, 192] width 235 height 14
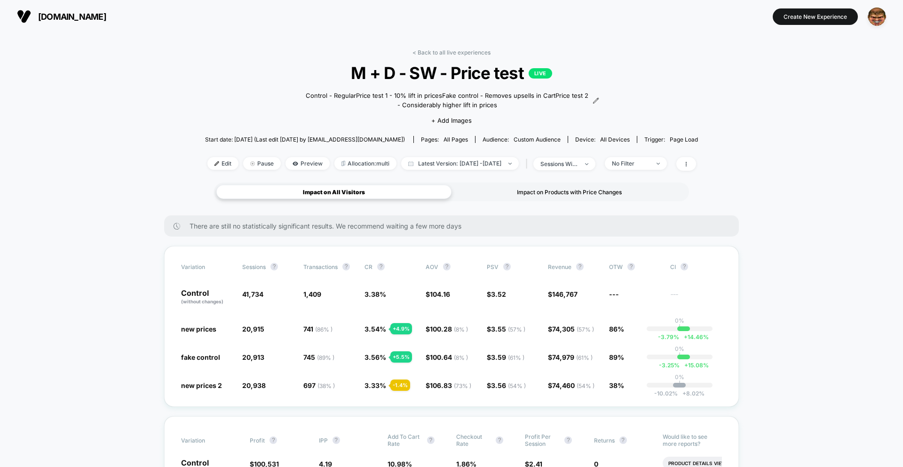
click at [539, 191] on div "Impact on Products with Price Changes" at bounding box center [569, 192] width 235 height 14
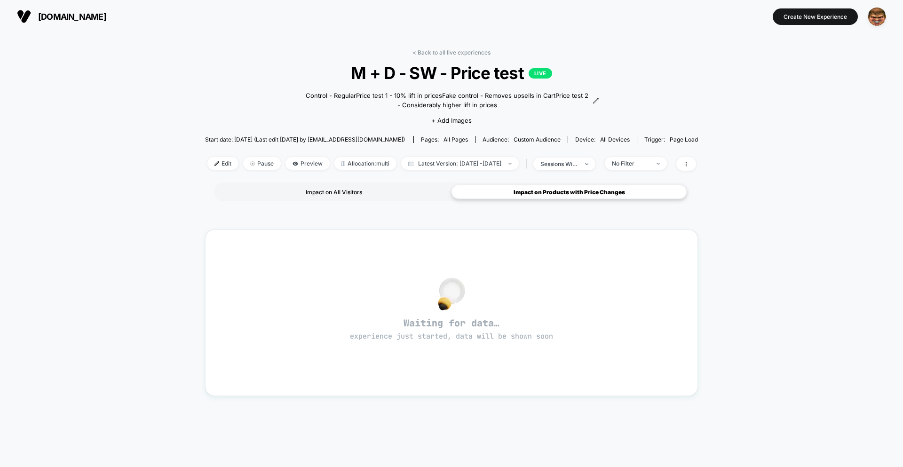
click at [299, 192] on div "Impact on All Visitors" at bounding box center [333, 192] width 235 height 14
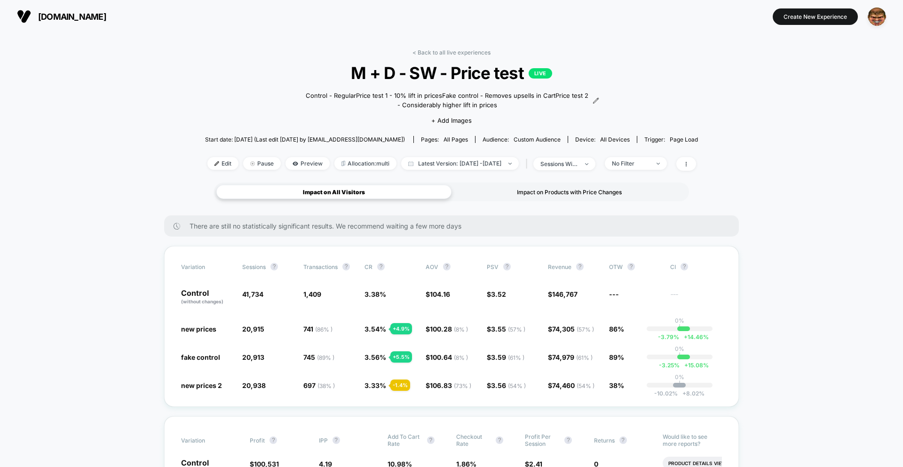
click at [533, 190] on div "Impact on Products with Price Changes" at bounding box center [569, 192] width 235 height 14
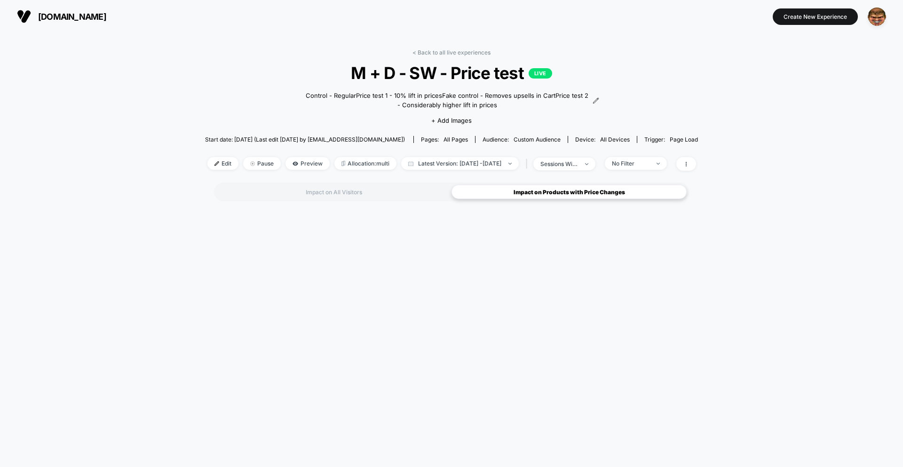
click at [390, 191] on div "Impact on All Visitors" at bounding box center [333, 192] width 235 height 14
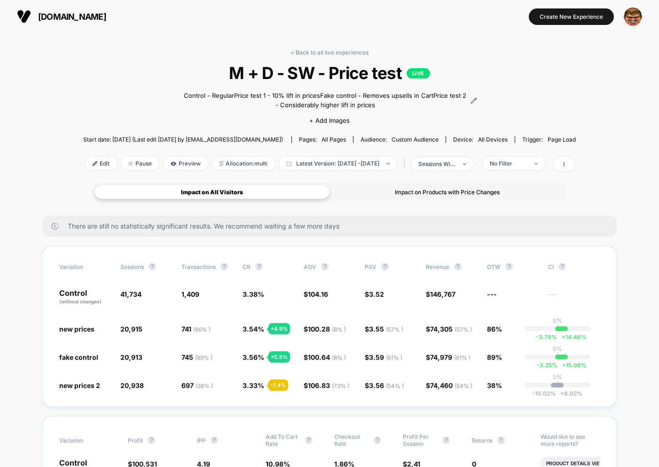
click at [418, 193] on div "Impact on Products with Price Changes" at bounding box center [447, 192] width 235 height 14
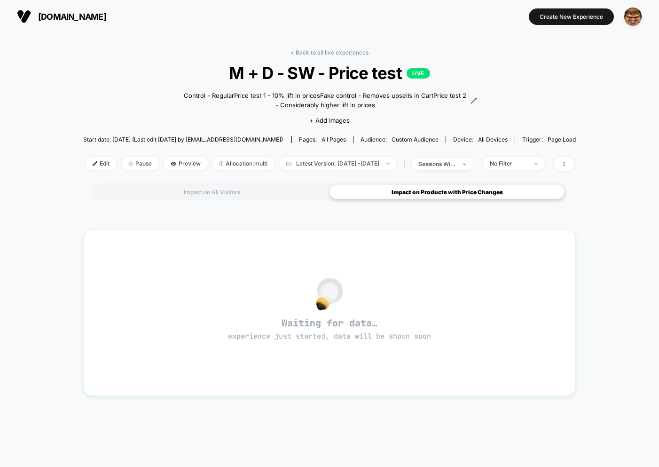
drag, startPoint x: 265, startPoint y: 236, endPoint x: 244, endPoint y: 207, distance: 35.4
click at [265, 236] on div "Waiting for data… experience just started, data will be shown soon" at bounding box center [329, 313] width 493 height 166
click at [226, 188] on div "Impact on All Visitors" at bounding box center [212, 192] width 235 height 14
